Goal: Task Accomplishment & Management: Complete application form

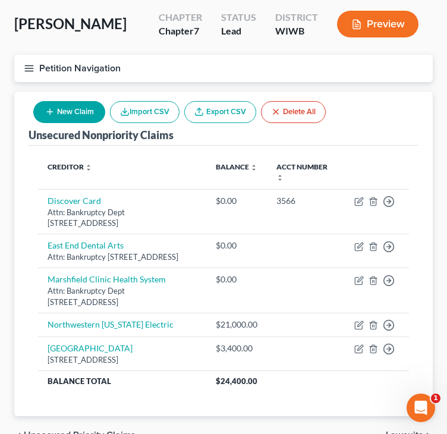
click at [26, 68] on line "button" at bounding box center [29, 68] width 8 height 0
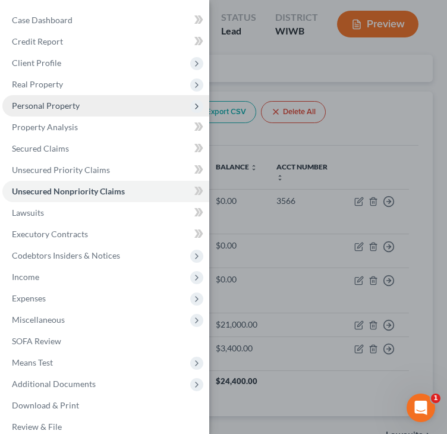
click at [36, 100] on span "Personal Property" at bounding box center [46, 105] width 68 height 10
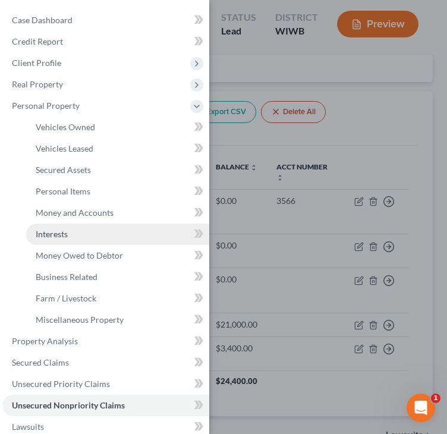
click at [50, 229] on span "Interests" at bounding box center [52, 234] width 32 height 10
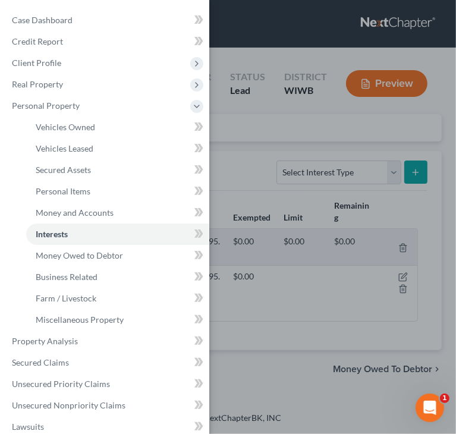
click at [249, 183] on div "Case Dashboard Payments Invoices Payments Payments Credit Report Client Profile" at bounding box center [228, 217] width 456 height 434
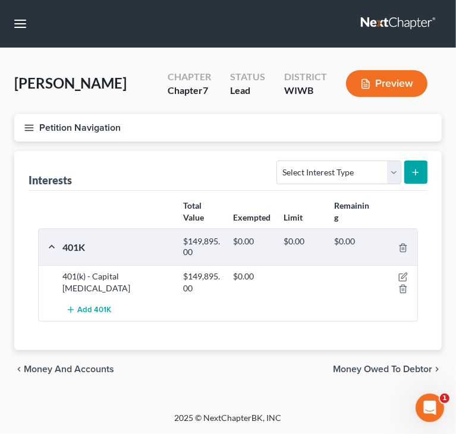
click at [125, 173] on div "Interests Select Interest Type 401K Annuity Bond Education IRA Government Bond …" at bounding box center [228, 171] width 399 height 40
click at [29, 128] on icon "button" at bounding box center [29, 127] width 11 height 11
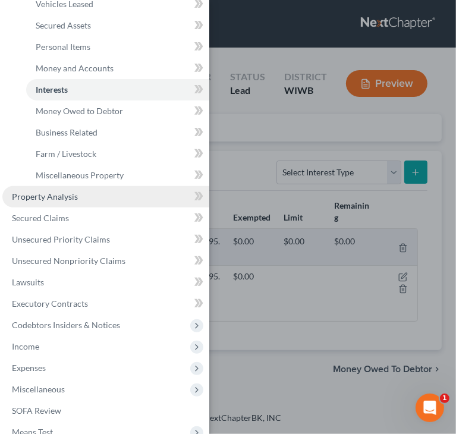
scroll to position [191, 0]
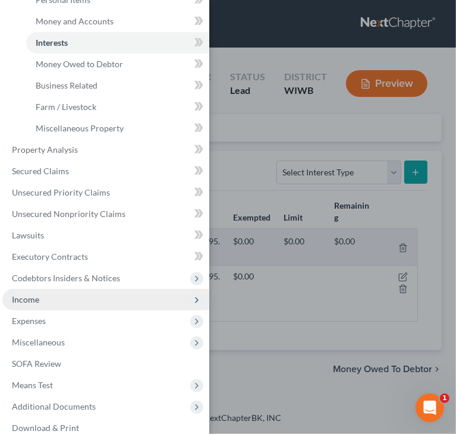
click at [86, 293] on span "Income" at bounding box center [105, 299] width 207 height 21
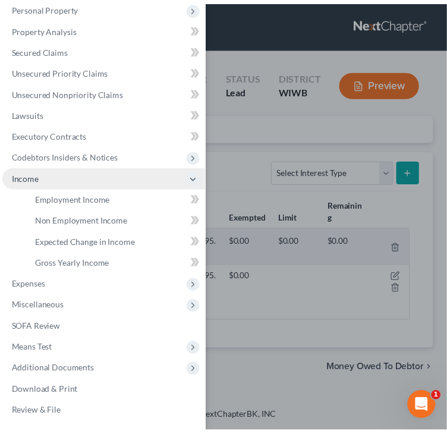
scroll to position [99, 0]
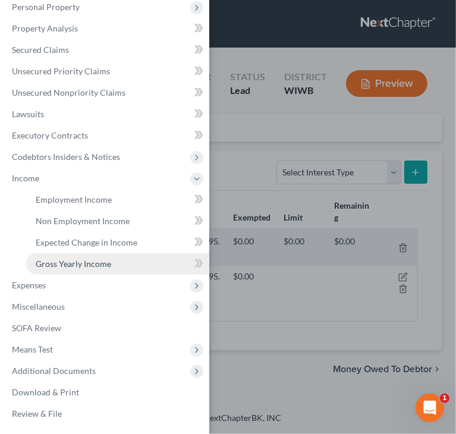
click at [102, 266] on span "Gross Yearly Income" at bounding box center [74, 264] width 76 height 10
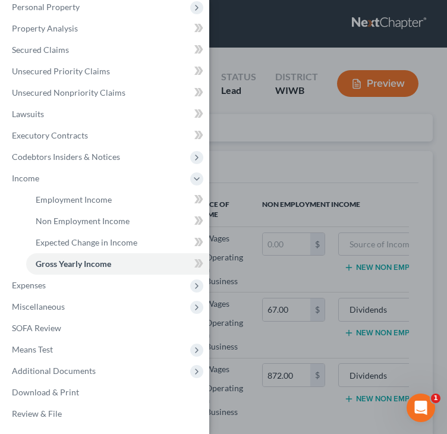
click at [289, 167] on div "Case Dashboard Payments Invoices Payments Payments Credit Report Client Profile" at bounding box center [223, 217] width 447 height 434
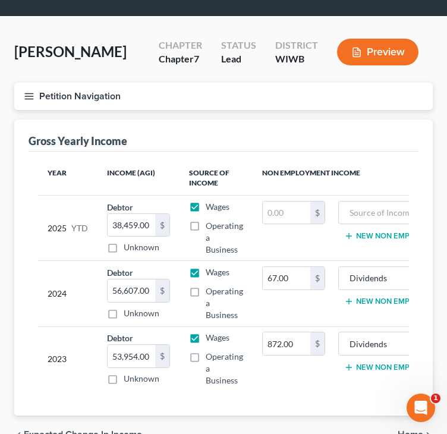
scroll to position [59, 0]
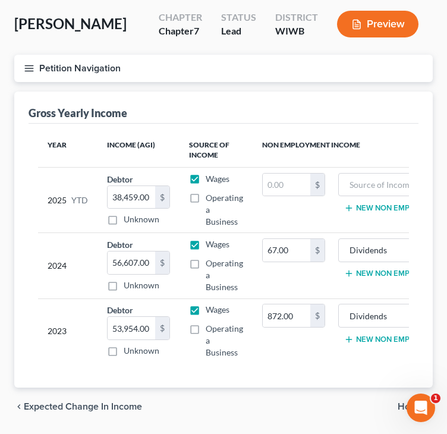
drag, startPoint x: 50, startPoint y: 165, endPoint x: 45, endPoint y: 160, distance: 6.7
click at [50, 165] on th "Year" at bounding box center [67, 150] width 59 height 34
click at [28, 71] on line "button" at bounding box center [29, 71] width 8 height 0
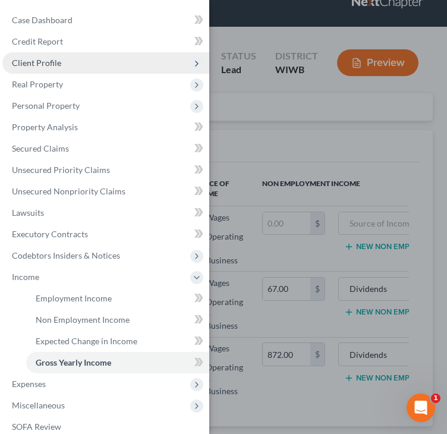
scroll to position [0, 0]
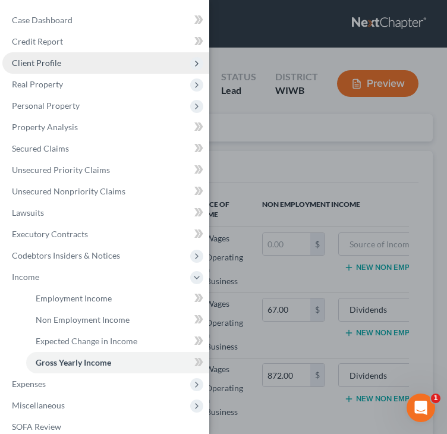
click at [66, 65] on span "Client Profile" at bounding box center [105, 62] width 207 height 21
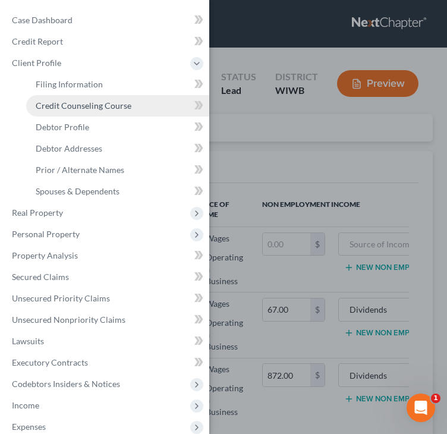
click at [68, 98] on link "Credit Counseling Course" at bounding box center [117, 105] width 183 height 21
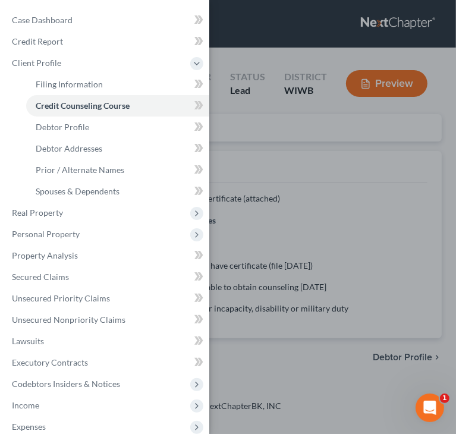
click at [317, 166] on div "Case Dashboard Payments Invoices Payments Payments Credit Report Client Profile" at bounding box center [228, 217] width 456 height 434
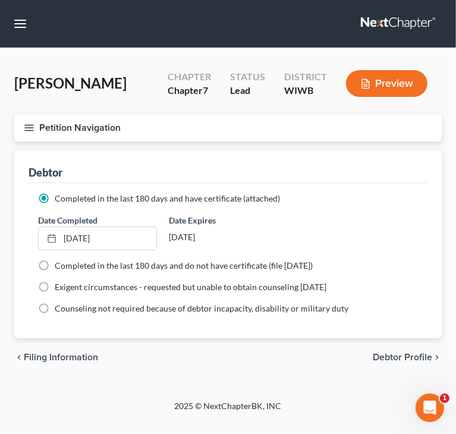
click at [26, 130] on line "button" at bounding box center [29, 130] width 8 height 0
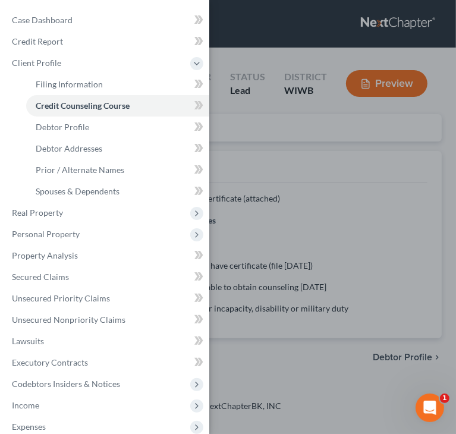
click at [357, 200] on div "Case Dashboard Payments Invoices Payments Payments Credit Report Client Profile" at bounding box center [228, 217] width 456 height 434
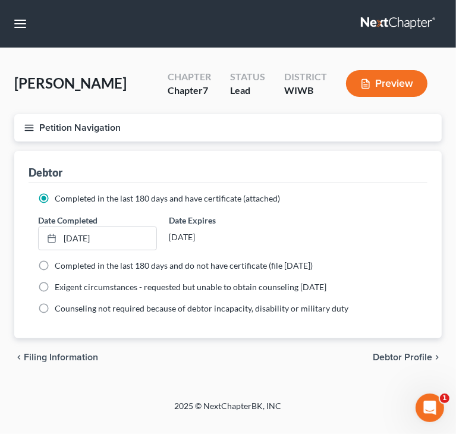
click at [69, 154] on div "Debtor" at bounding box center [228, 167] width 399 height 32
click at [383, 353] on span "Debtor Profile" at bounding box center [402, 358] width 59 height 10
select select "3"
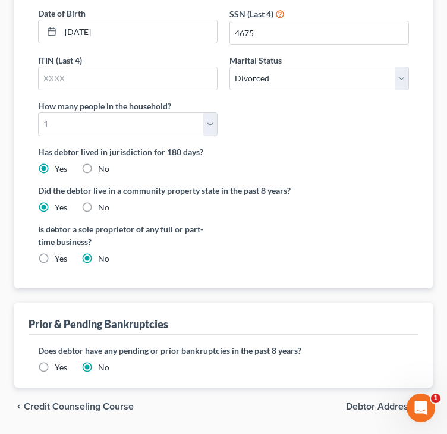
scroll to position [297, 0]
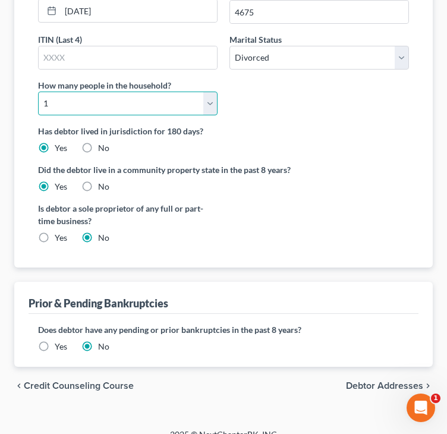
click at [210, 104] on select "Select 1 2 3 4 5 6 7 8 9 10 11 12 13 14 15 16 17 18 19 20" at bounding box center [128, 104] width 180 height 24
select select "1"
click at [38, 92] on select "Select 1 2 3 4 5 6 7 8 9 10 11 12 13 14 15 16 17 18 19 20" at bounding box center [128, 104] width 180 height 24
click at [334, 120] on div "First Name [PERSON_NAME] Middle Name [PERSON_NAME] Last Name [PERSON_NAME] Date…" at bounding box center [223, 10] width 383 height 230
click at [362, 383] on span "Debtor Addresses" at bounding box center [384, 386] width 77 height 10
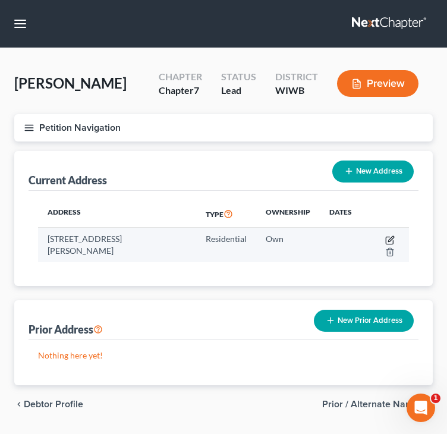
click at [391, 237] on icon "button" at bounding box center [390, 240] width 10 height 10
select select "52"
select select "0"
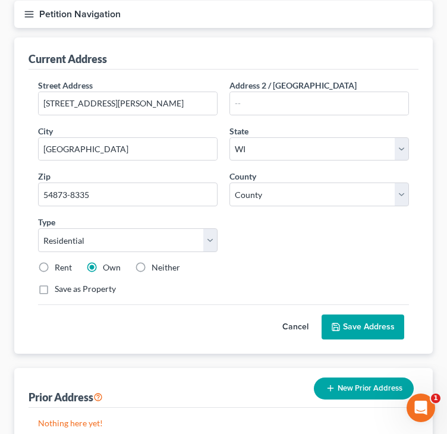
scroll to position [214, 0]
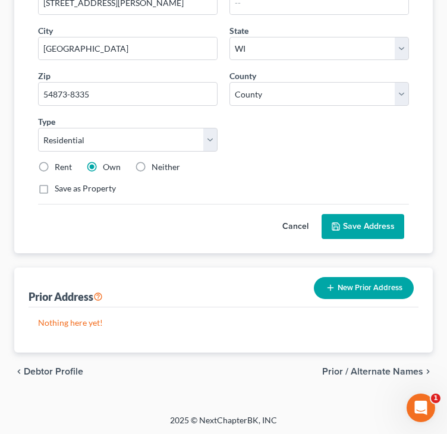
click at [339, 372] on span "Prior / Alternate Names" at bounding box center [372, 372] width 101 height 10
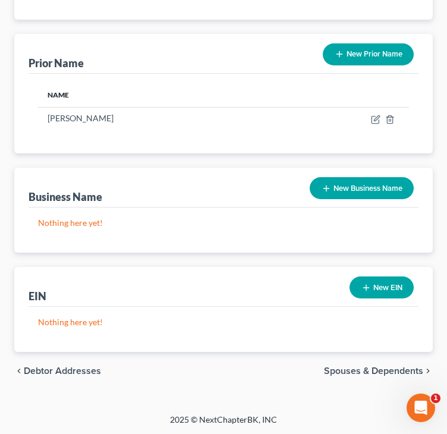
scroll to position [216, 0]
click at [341, 368] on span "Spouses & Dependents" at bounding box center [373, 371] width 99 height 10
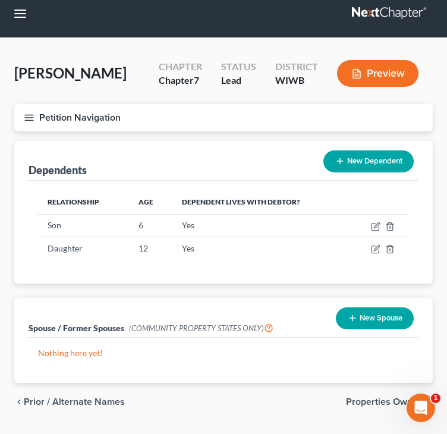
scroll to position [41, 0]
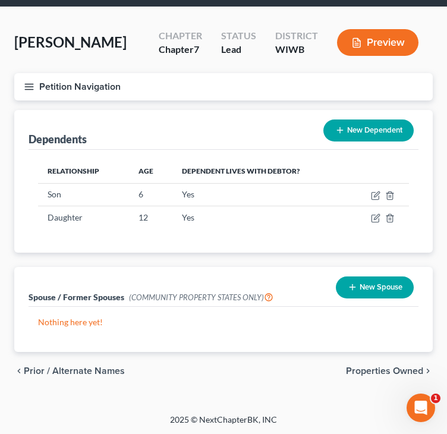
click at [27, 85] on icon "button" at bounding box center [29, 86] width 11 height 11
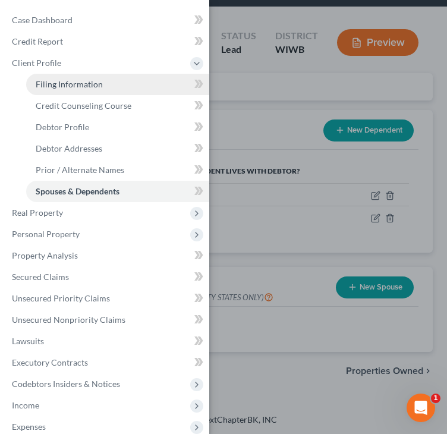
click at [57, 81] on span "Filing Information" at bounding box center [69, 84] width 67 height 10
select select "1"
select select "0"
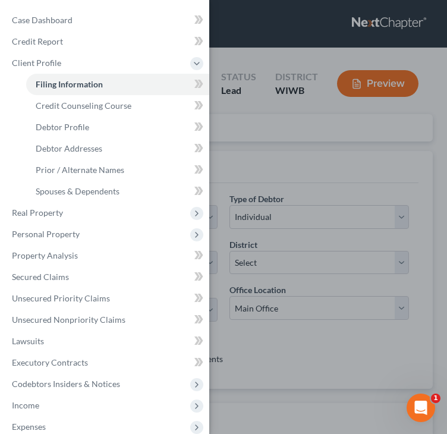
click at [267, 131] on div "Case Dashboard Payments Invoices Payments Payments Credit Report Client Profile" at bounding box center [223, 217] width 447 height 434
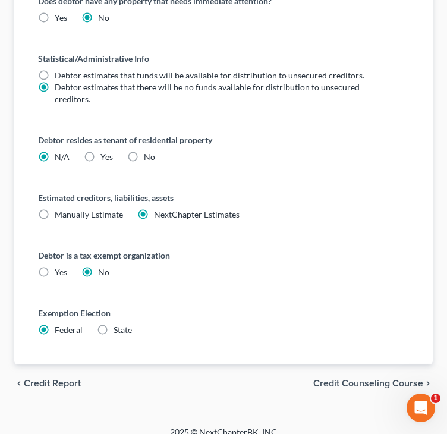
scroll to position [656, 0]
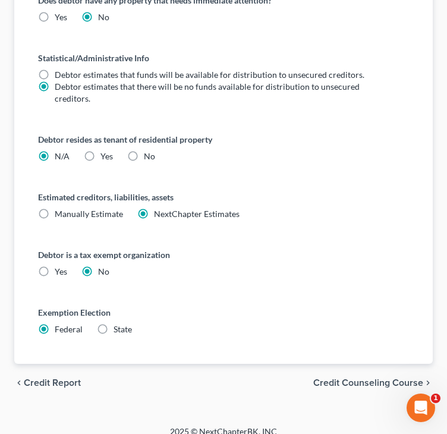
click at [335, 378] on span "Credit Counseling Course" at bounding box center [368, 383] width 110 height 10
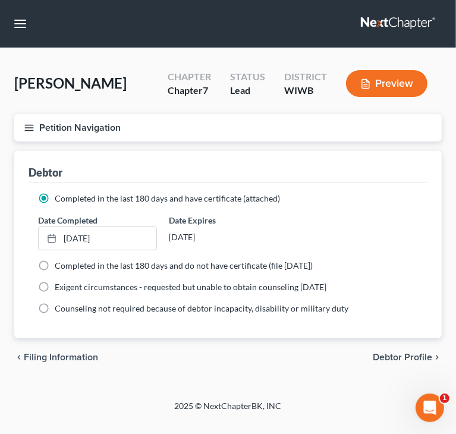
click at [386, 359] on span "Debtor Profile" at bounding box center [402, 358] width 59 height 10
select select "3"
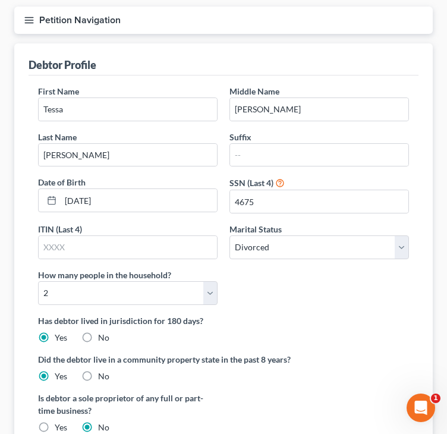
scroll to position [119, 0]
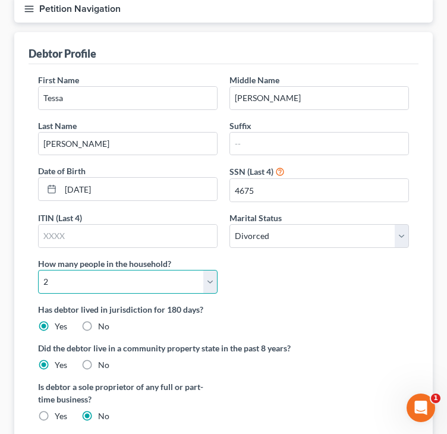
click at [212, 285] on select "Select 1 2 3 4 5 6 7 8 9 10 11 12 13 14 15 16 17 18 19 20" at bounding box center [128, 282] width 180 height 24
select select "2"
click at [38, 270] on select "Select 1 2 3 4 5 6 7 8 9 10 11 12 13 14 15 16 17 18 19 20" at bounding box center [128, 282] width 180 height 24
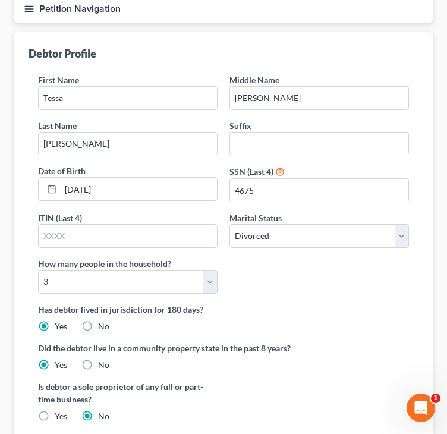
click at [304, 276] on div "First Name [PERSON_NAME] Middle Name [PERSON_NAME] Last Name [PERSON_NAME] Date…" at bounding box center [223, 189] width 383 height 230
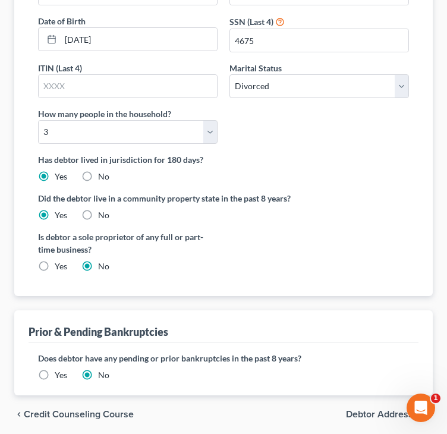
scroll to position [312, 0]
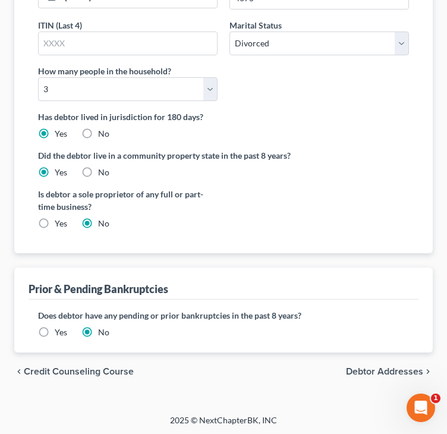
click at [367, 367] on span "Debtor Addresses" at bounding box center [384, 372] width 77 height 10
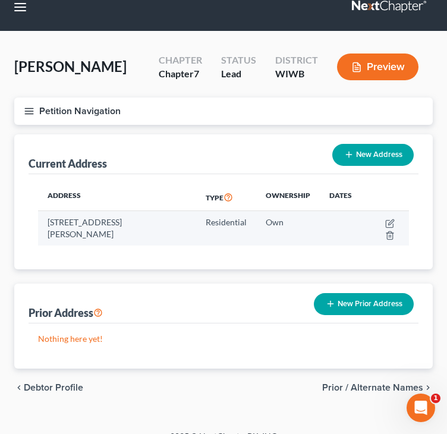
scroll to position [33, 0]
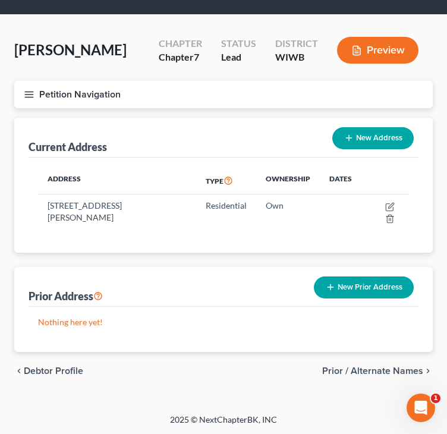
click at [350, 372] on span "Prior / Alternate Names" at bounding box center [372, 371] width 101 height 10
